Goal: Find specific page/section: Find specific page/section

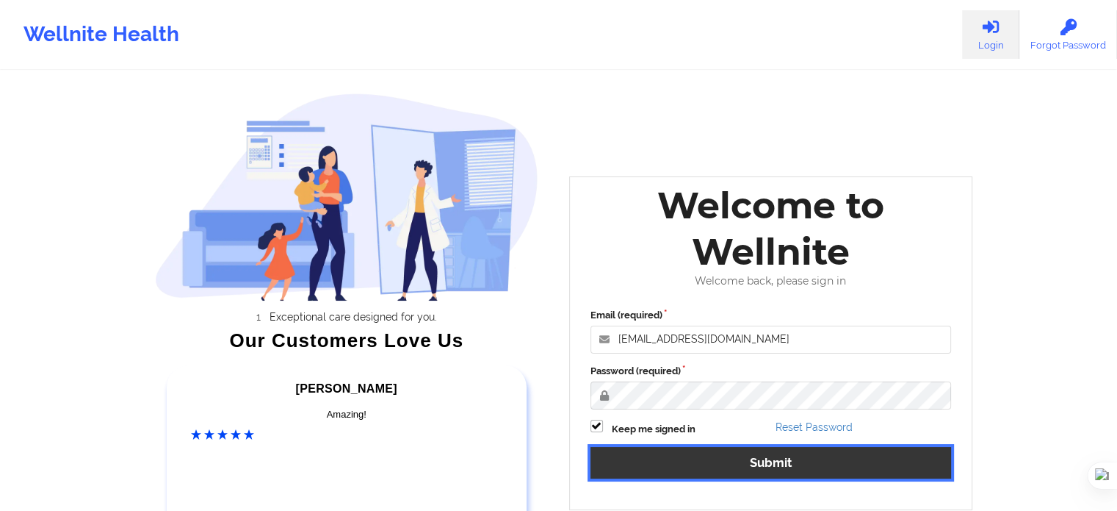
click at [735, 466] on button "Submit" at bounding box center [771, 463] width 361 height 32
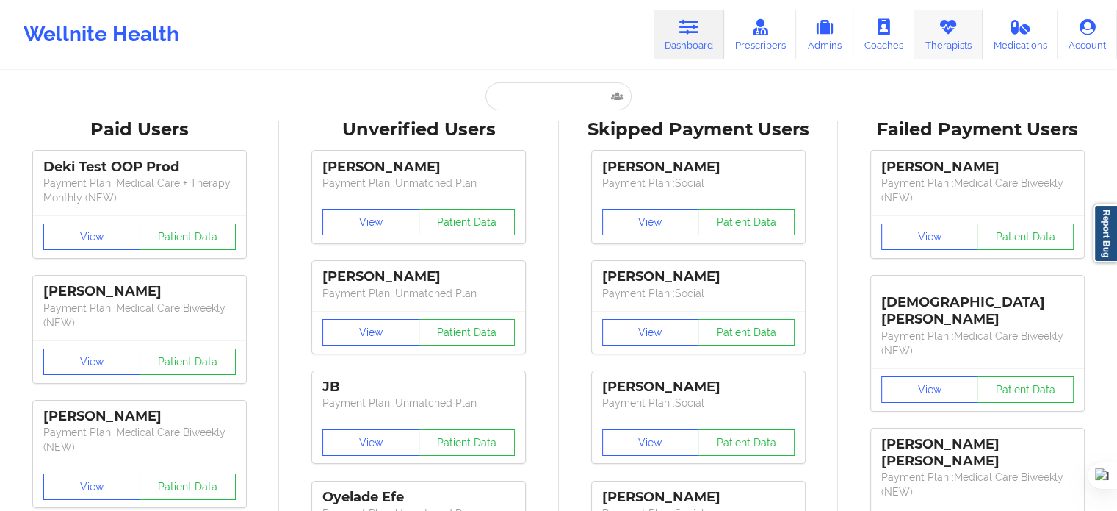
click at [942, 35] on icon at bounding box center [948, 27] width 19 height 16
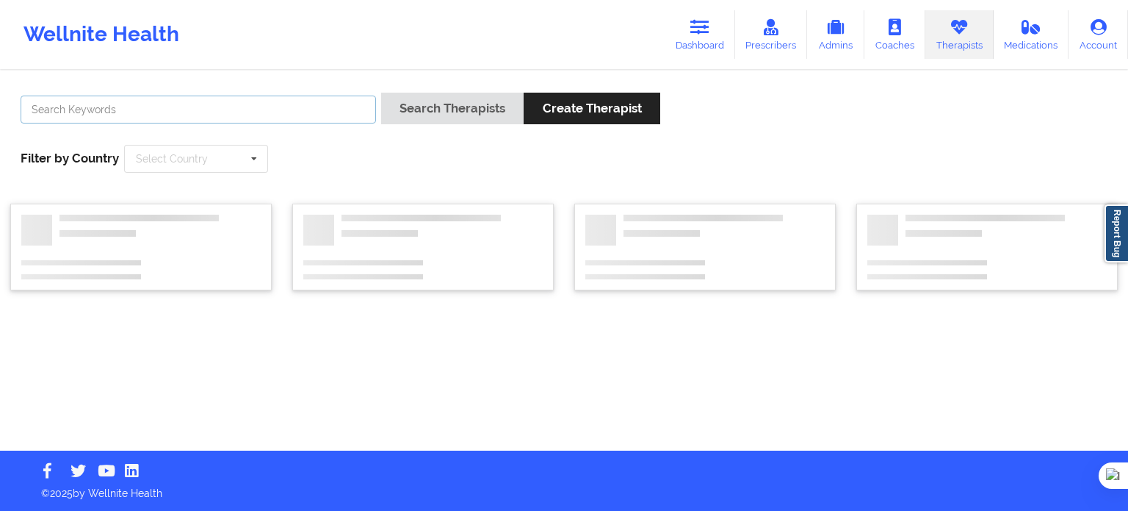
click at [337, 111] on input "text" at bounding box center [199, 109] width 356 height 28
paste input "Puedo el lunes a las 5:00pm por favor"
type input "Puedo el lunes a las 5:00pm por favor"
drag, startPoint x: 293, startPoint y: 108, endPoint x: 0, endPoint y: 108, distance: 293.1
click at [0, 108] on div "Puedo el lunes a las 5:00pm por favor Search Therapists Create Therapist Filter…" at bounding box center [564, 261] width 1128 height 378
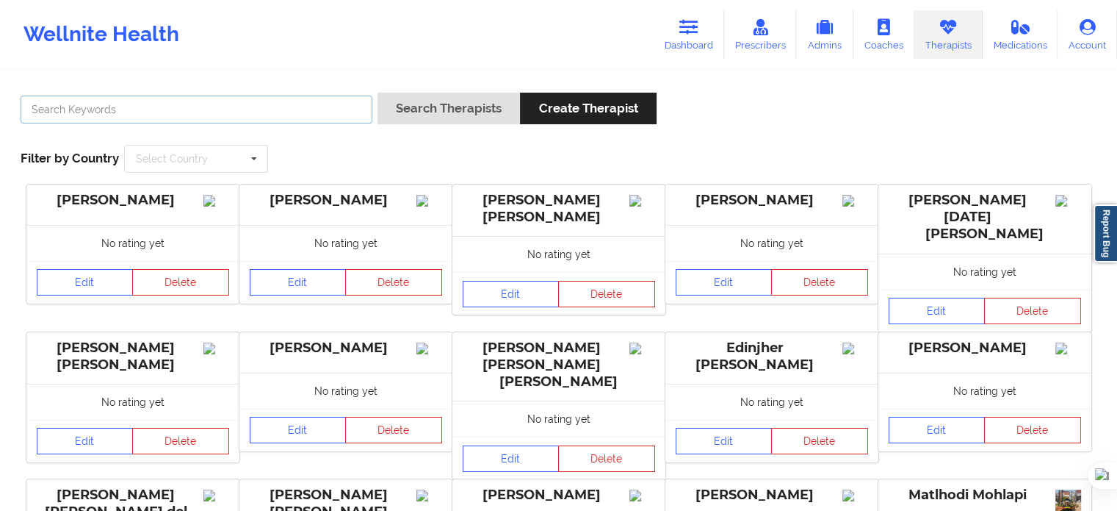
paste input "[PHONE_NUMBER]"
type input "[PHONE_NUMBER]"
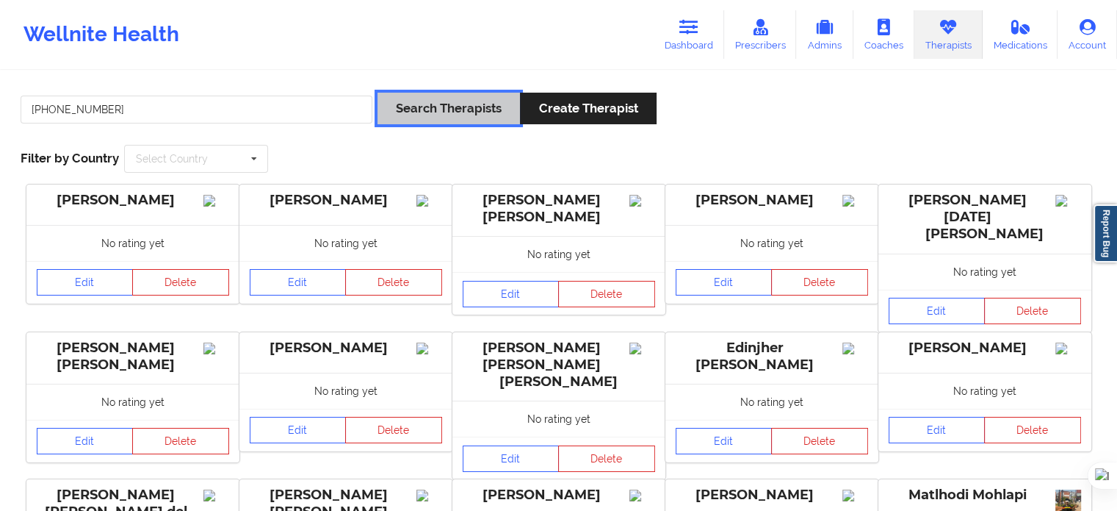
click at [429, 105] on button "Search Therapists" at bounding box center [449, 109] width 143 height 32
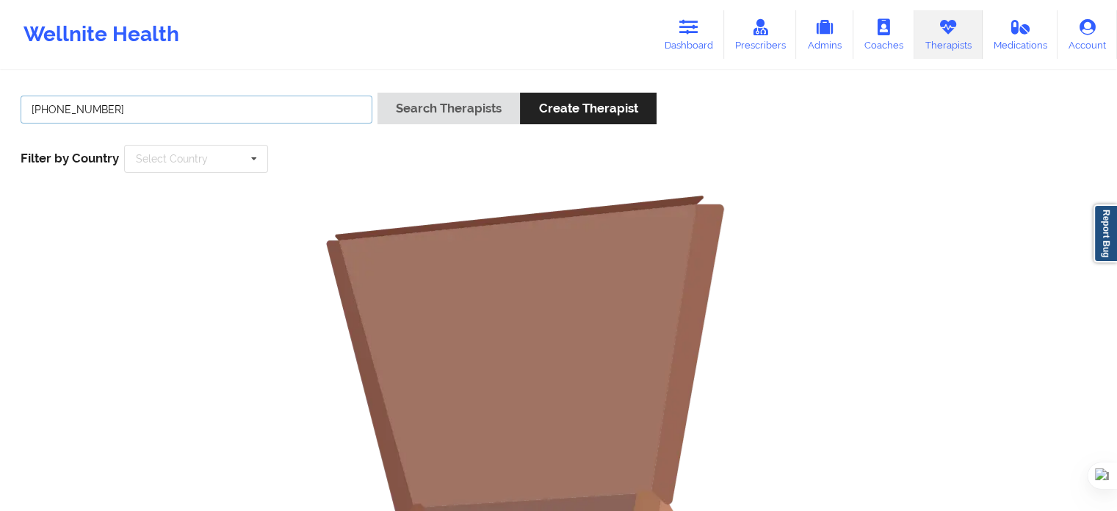
drag, startPoint x: 214, startPoint y: 106, endPoint x: 0, endPoint y: 112, distance: 213.9
click at [0, 112] on div "[PHONE_NUMBER] Search Therapists Create Therapist Filter by Country Select Coun…" at bounding box center [558, 453] width 1117 height 763
paste input "[PERSON_NAME]"
type input "[PERSON_NAME]"
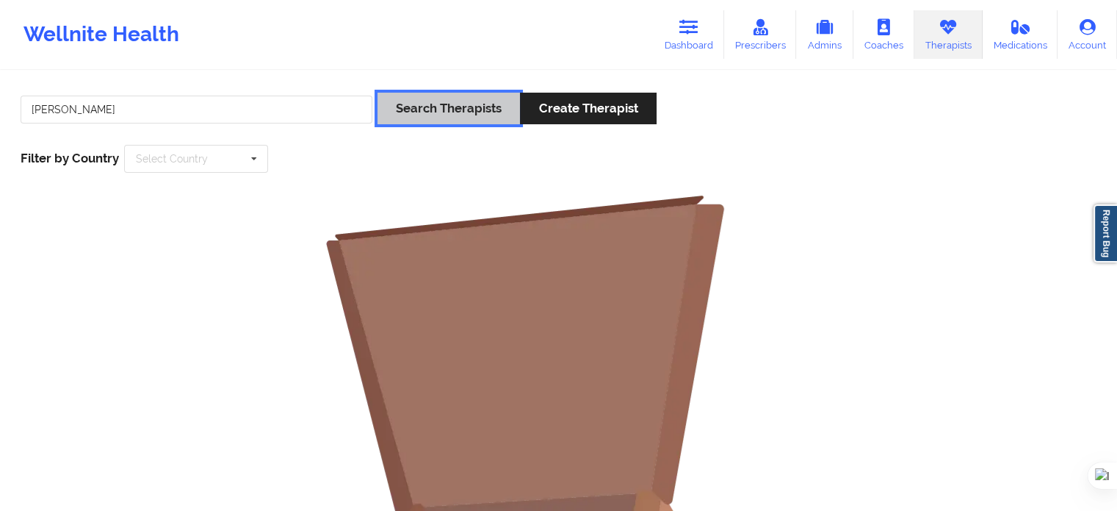
click at [421, 112] on button "Search Therapists" at bounding box center [449, 109] width 143 height 32
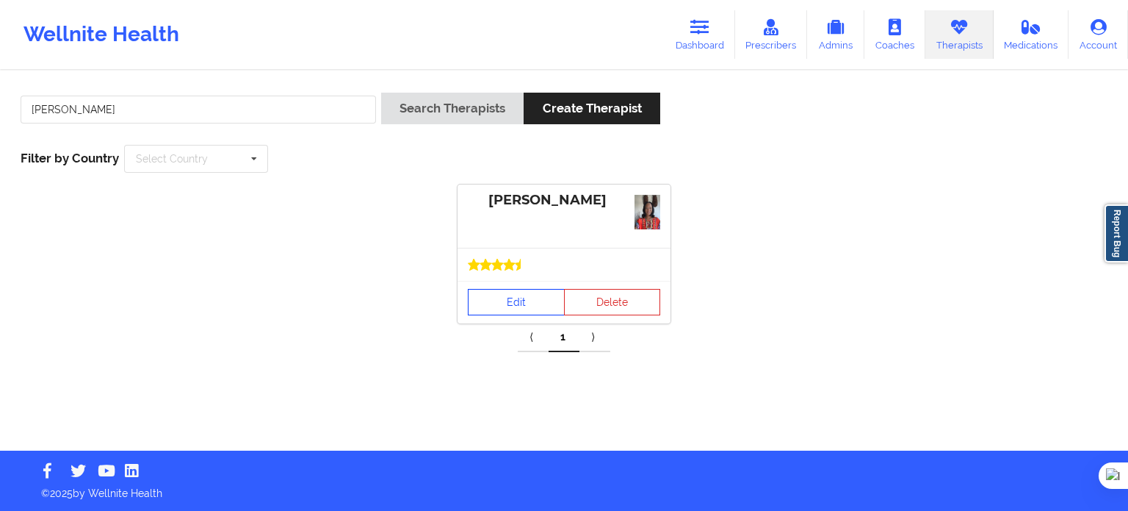
click at [510, 308] on link "Edit" at bounding box center [516, 302] width 97 height 26
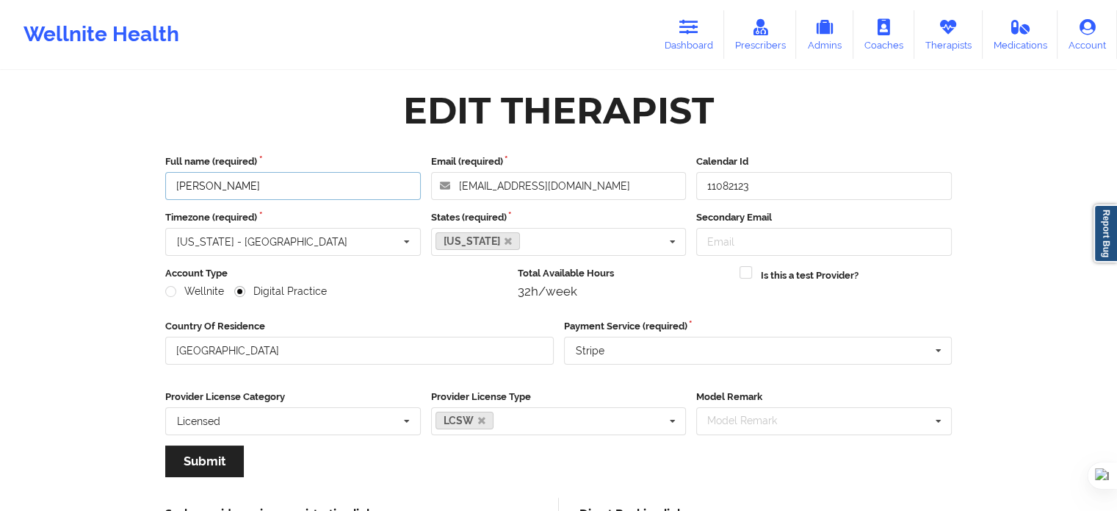
drag, startPoint x: 303, startPoint y: 192, endPoint x: 0, endPoint y: 190, distance: 303.4
click at [248, 28] on div "Wellnite Health Dashboard Prescribers Admins Coaches Therapists Medications Acc…" at bounding box center [558, 34] width 1117 height 59
click at [937, 38] on link "Therapists" at bounding box center [949, 34] width 68 height 48
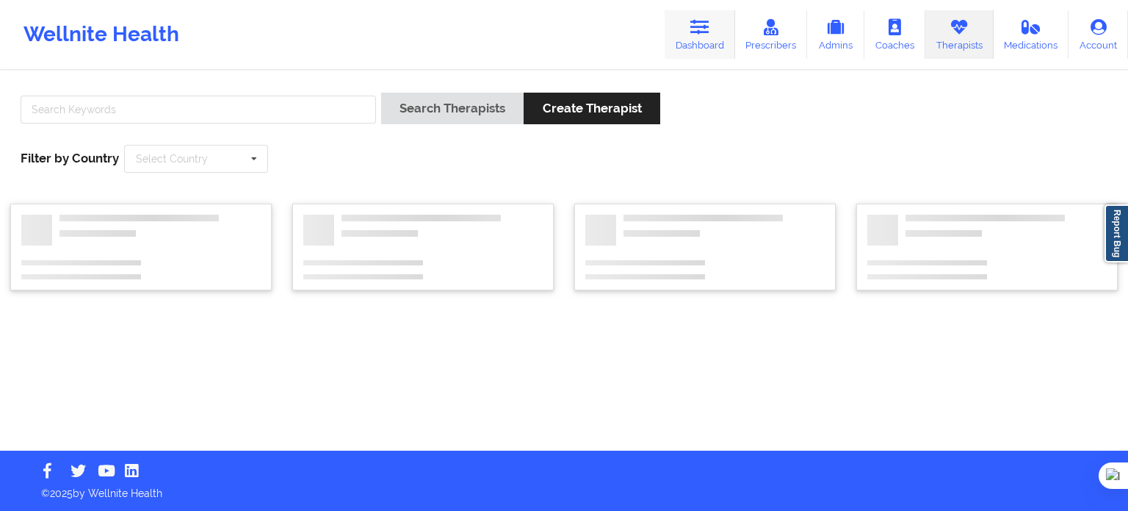
click at [693, 19] on icon at bounding box center [700, 27] width 19 height 16
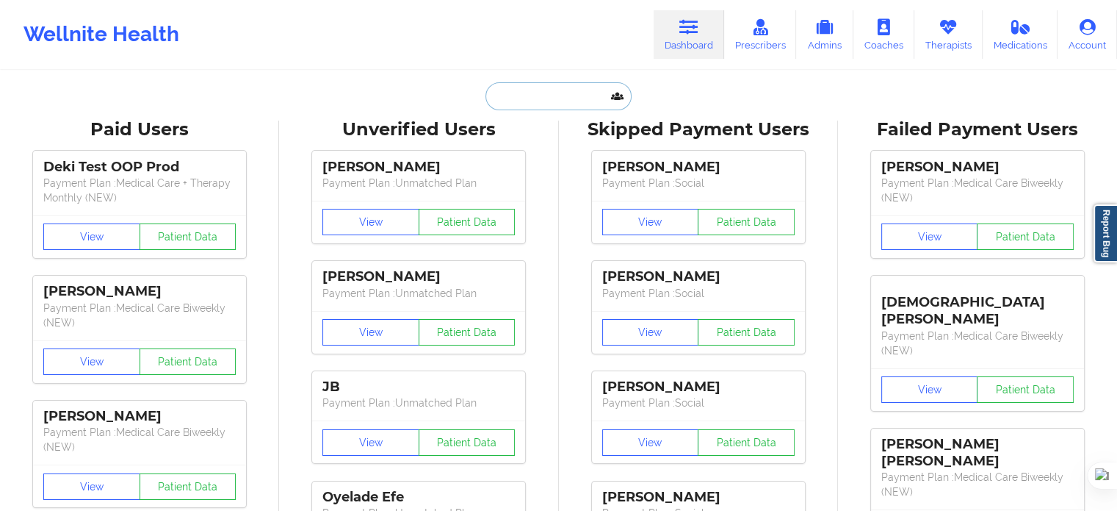
click at [495, 102] on input "text" at bounding box center [558, 96] width 145 height 28
paste input "[PERSON_NAME] [PERSON_NAME] [PERSON_NAME]"
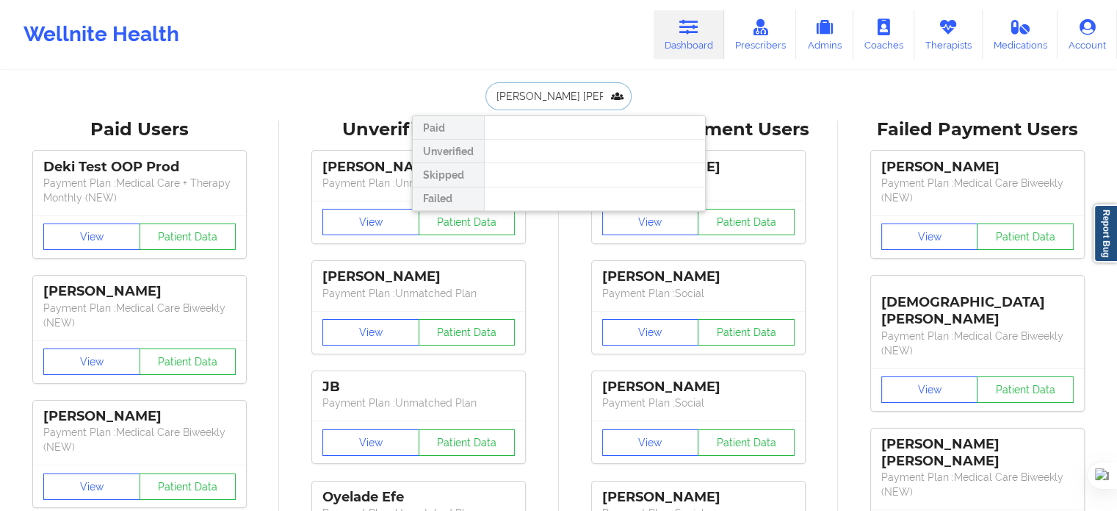
scroll to position [0, 29]
drag, startPoint x: 536, startPoint y: 95, endPoint x: 628, endPoint y: 95, distance: 92.6
click at [628, 95] on input "[PERSON_NAME] [PERSON_NAME] [PERSON_NAME]" at bounding box center [558, 96] width 145 height 28
drag, startPoint x: 517, startPoint y: 95, endPoint x: 439, endPoint y: 95, distance: 77.9
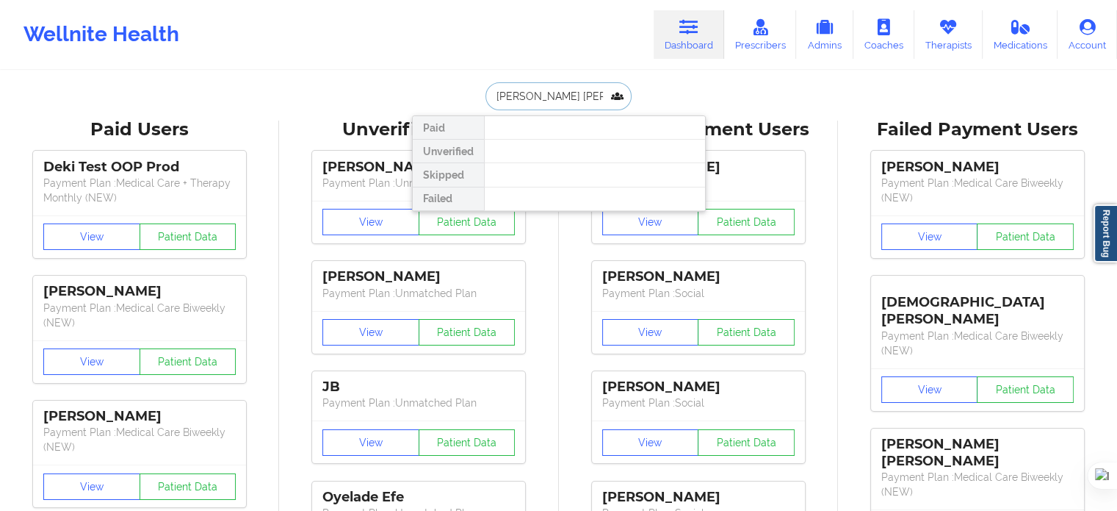
click at [439, 95] on div "[PERSON_NAME] [PERSON_NAME] Paid Unverified Skipped Failed" at bounding box center [559, 96] width 294 height 28
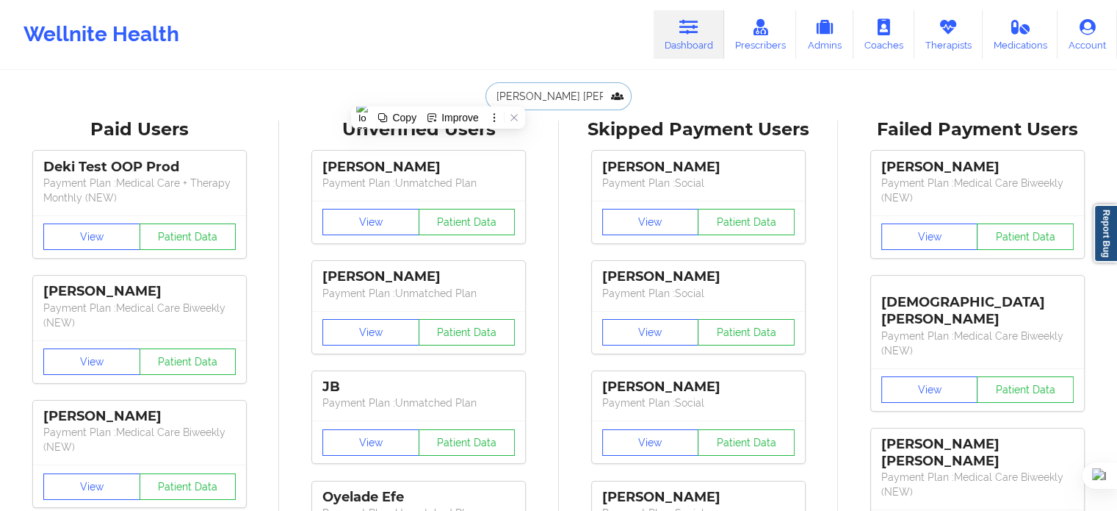
type input "[PERSON_NAME]"
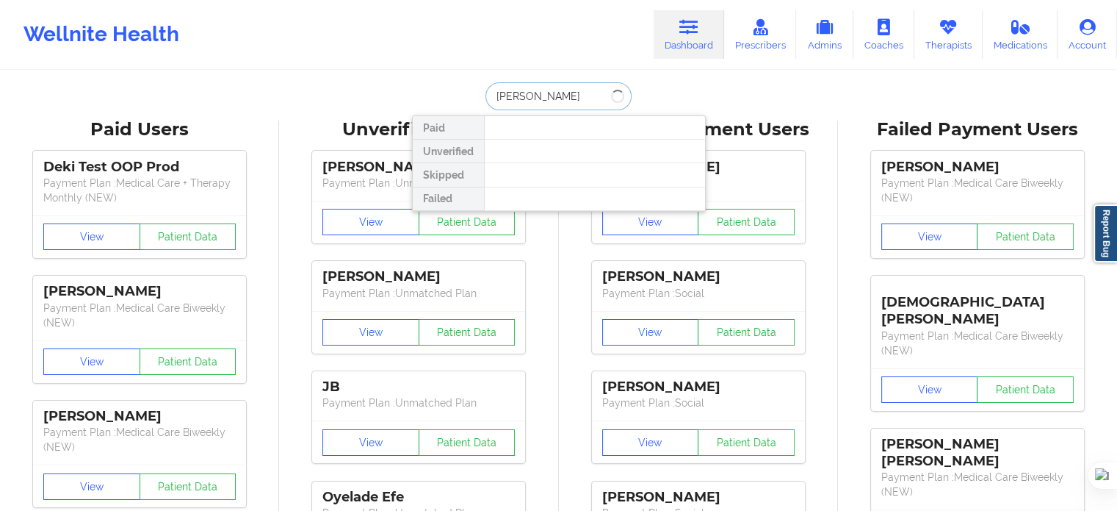
drag, startPoint x: 549, startPoint y: 95, endPoint x: 415, endPoint y: 97, distance: 134.4
click at [415, 97] on div "[PERSON_NAME] Unverified Skipped Failed" at bounding box center [559, 96] width 294 height 28
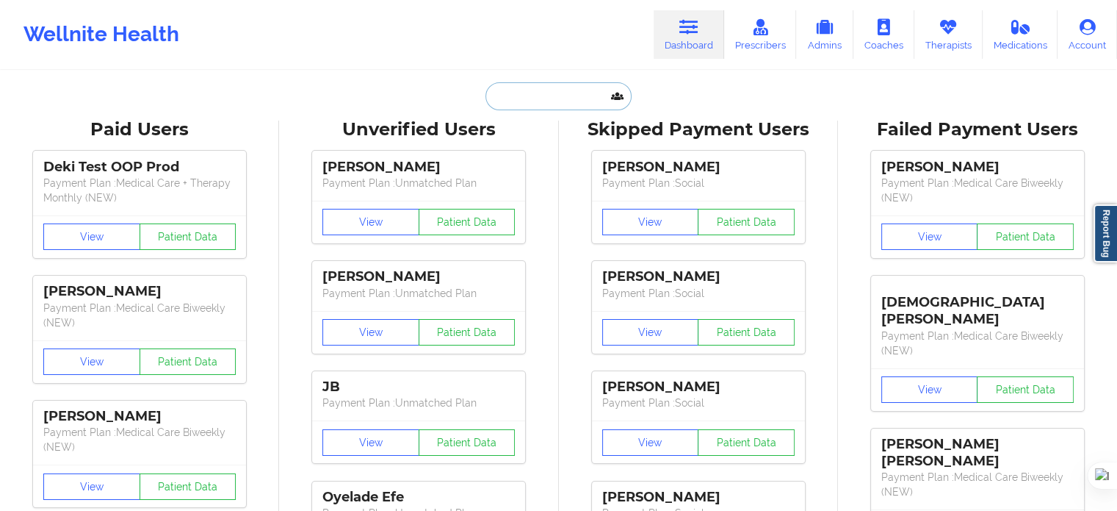
paste input "[PERSON_NAME] [PERSON_NAME] [PERSON_NAME]"
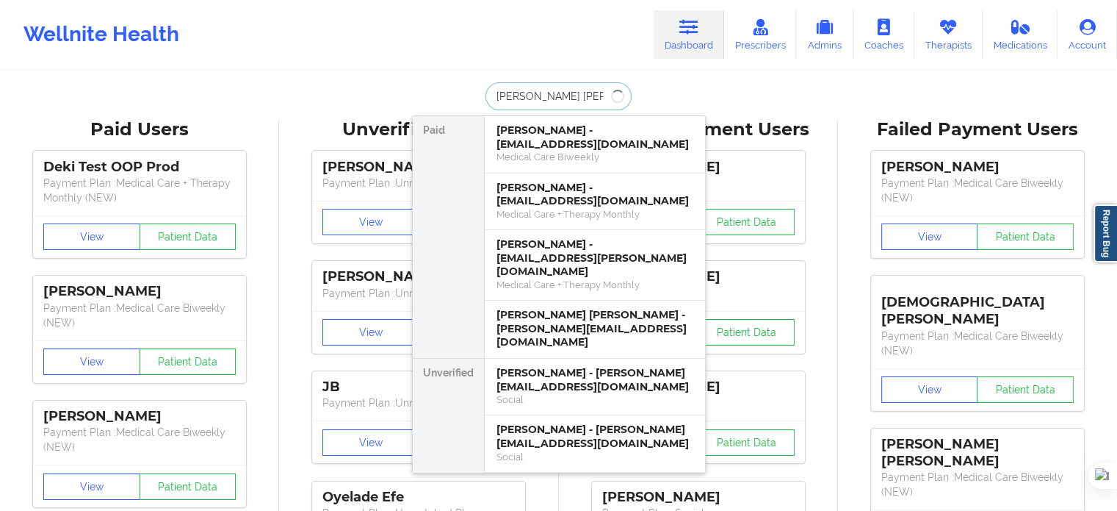
drag, startPoint x: 535, startPoint y: 97, endPoint x: 398, endPoint y: 99, distance: 136.7
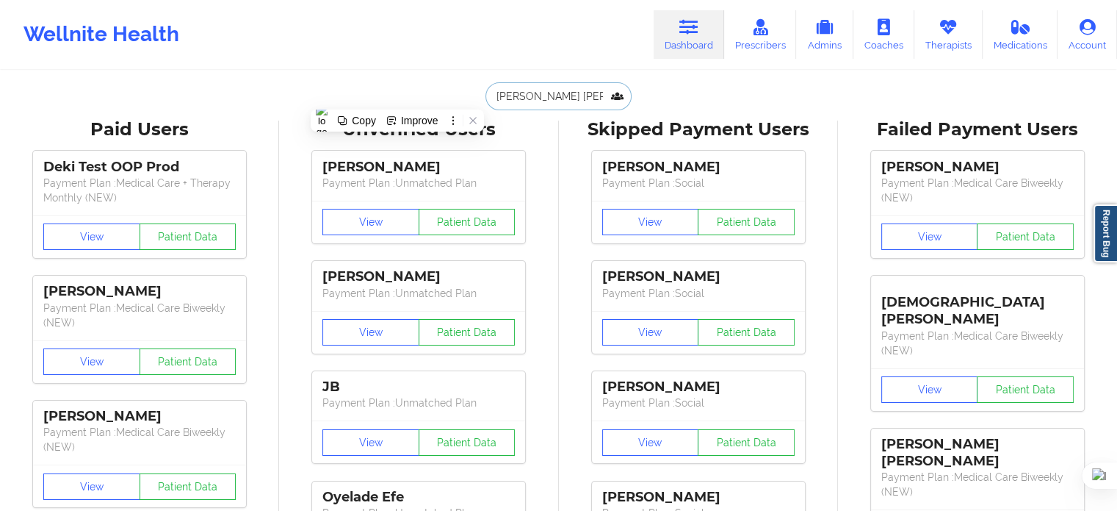
type input "[PERSON_NAME]"
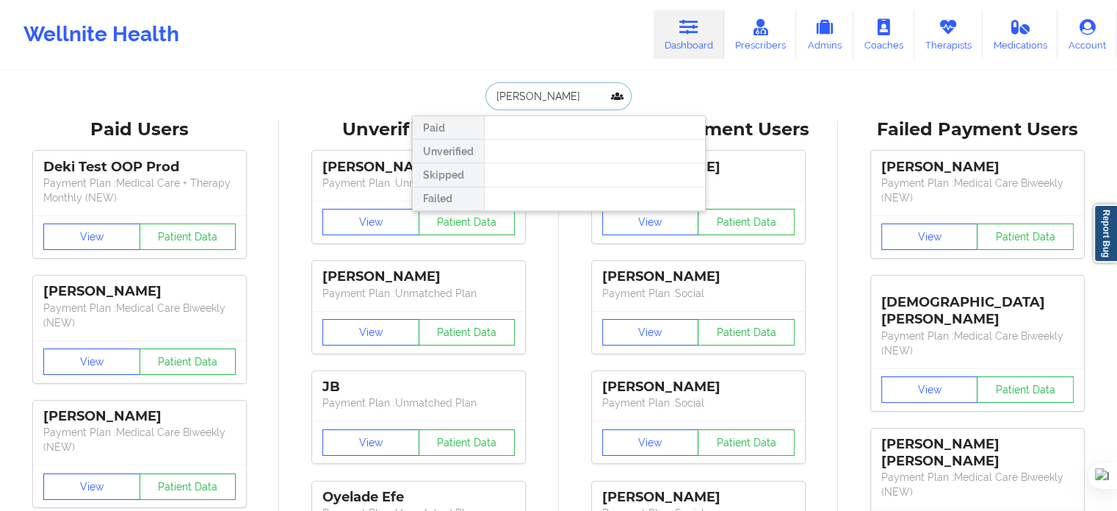
drag, startPoint x: 572, startPoint y: 98, endPoint x: 357, endPoint y: 99, distance: 214.5
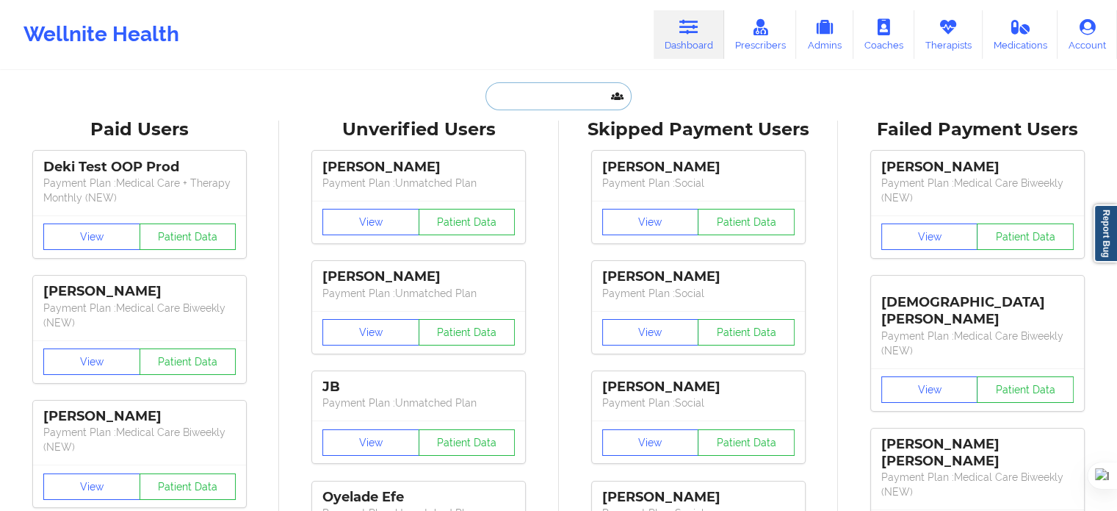
paste input "[PHONE_NUMBER]"
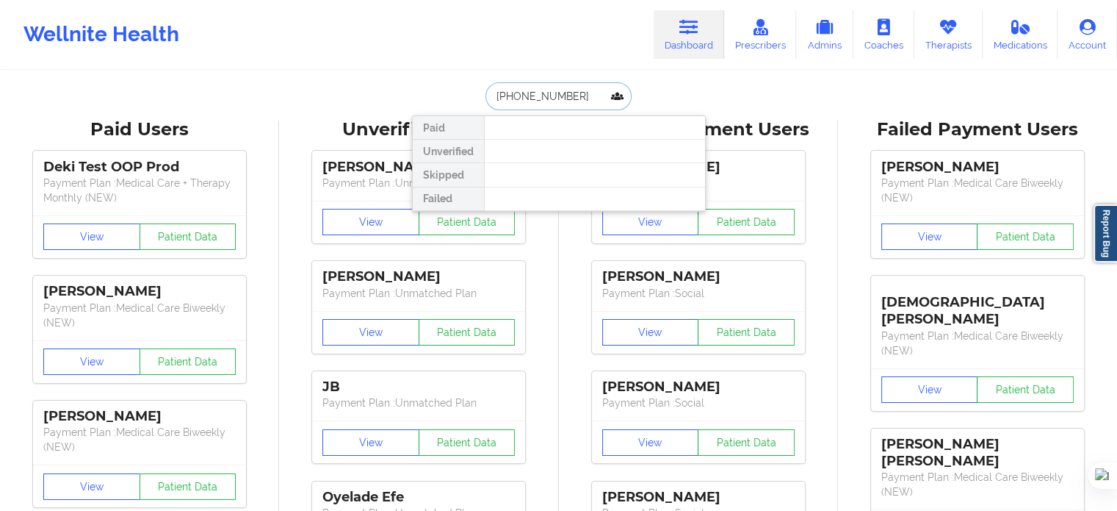
drag, startPoint x: 575, startPoint y: 93, endPoint x: 35, endPoint y: 62, distance: 541.5
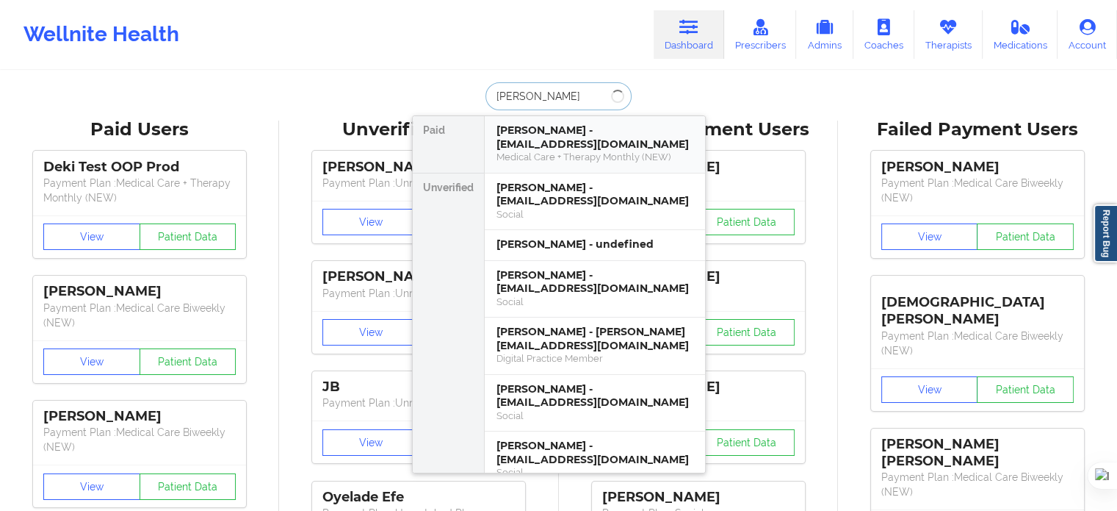
type input "[PERSON_NAME]"
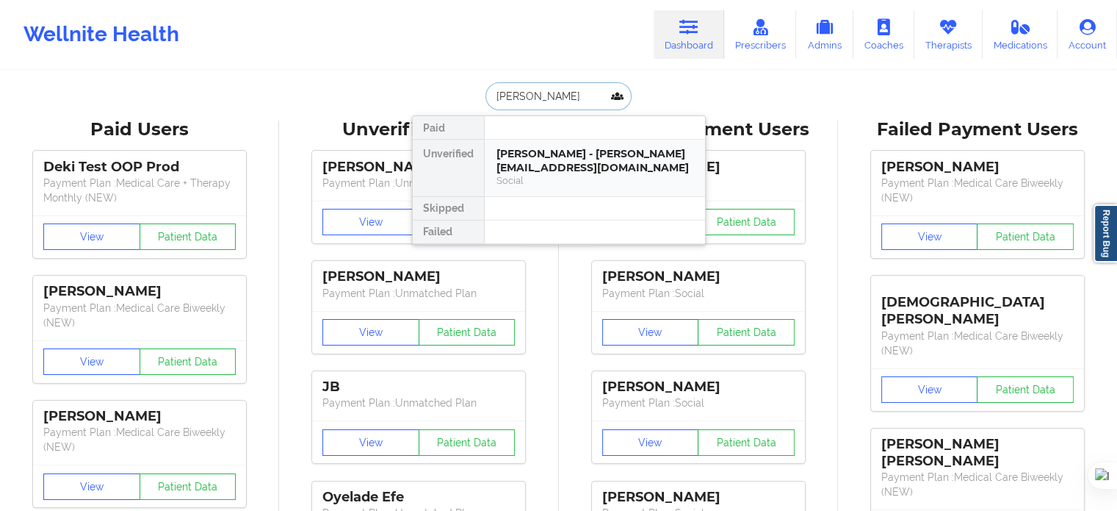
click at [552, 161] on div "[PERSON_NAME] - [PERSON_NAME][EMAIL_ADDRESS][DOMAIN_NAME]" at bounding box center [595, 160] width 197 height 27
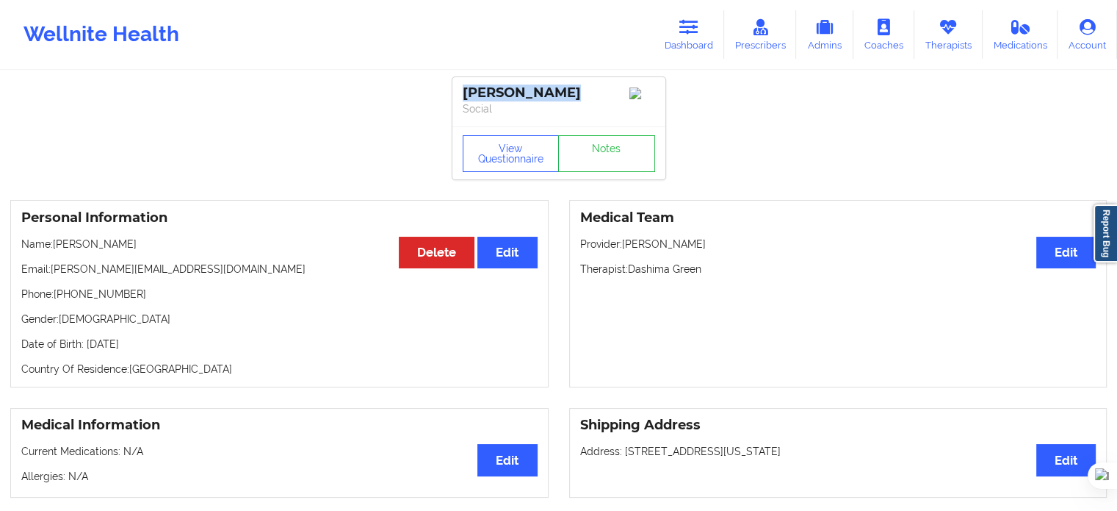
drag, startPoint x: 563, startPoint y: 94, endPoint x: 453, endPoint y: 96, distance: 110.2
click at [453, 96] on div "[PERSON_NAME] Social" at bounding box center [559, 101] width 213 height 49
copy div "[PERSON_NAME]"
